Goal: Leave review/rating: Share an evaluation or opinion about a product, service, or content

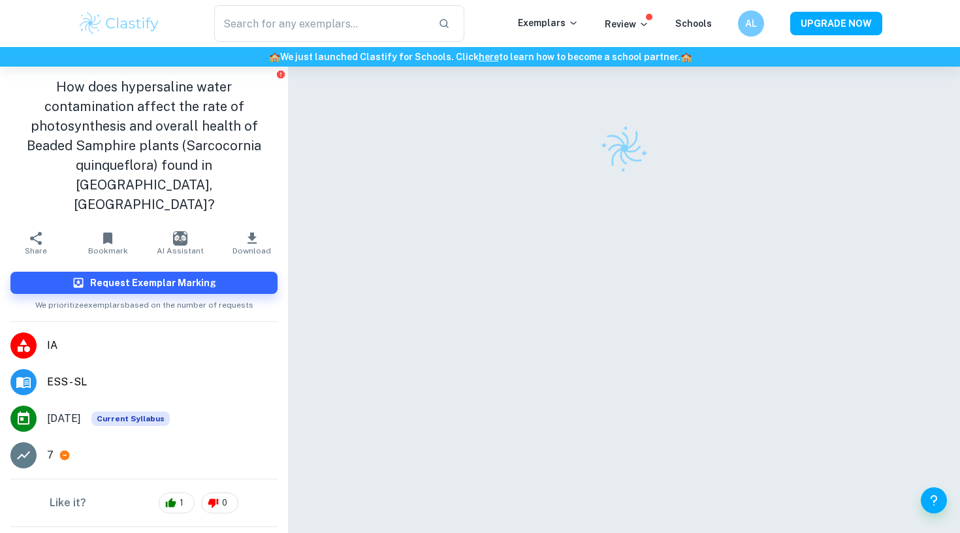
click at [492, 252] on div at bounding box center [624, 317] width 576 height 501
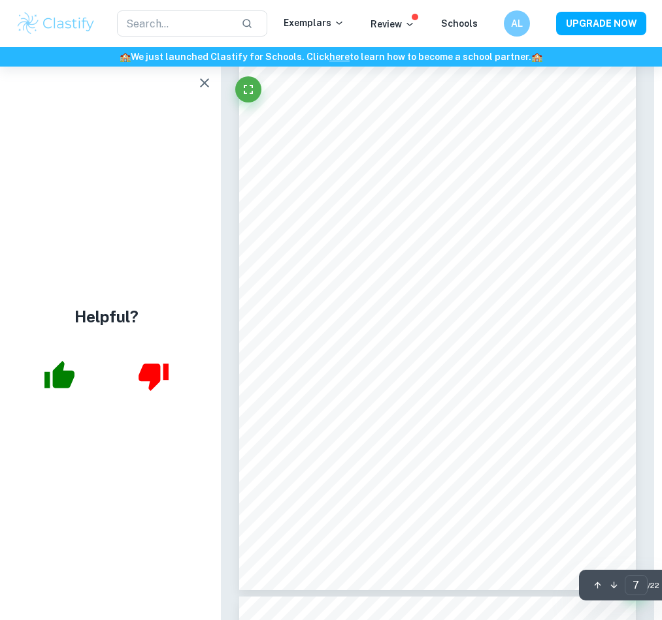
scroll to position [3528, 8]
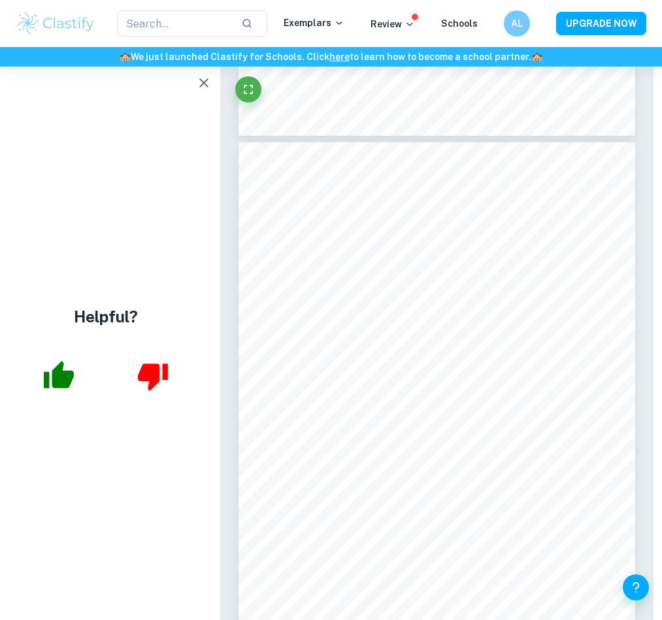
click at [200, 85] on icon "button" at bounding box center [203, 82] width 9 height 9
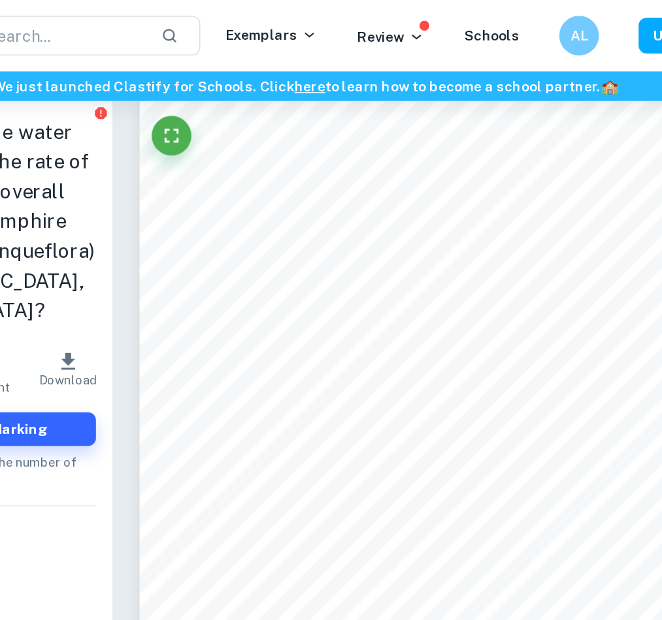
scroll to position [3614, 20]
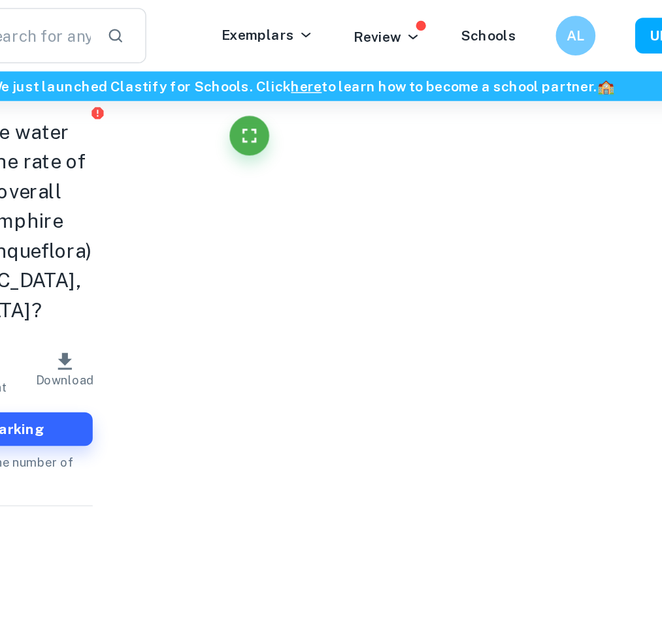
type input "5"
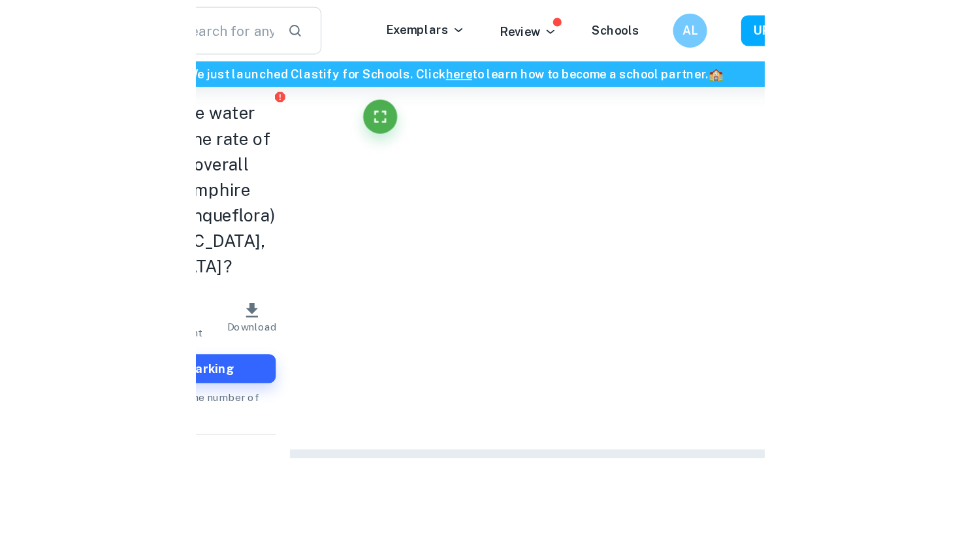
scroll to position [3615, 0]
